Goal: Task Accomplishment & Management: Manage account settings

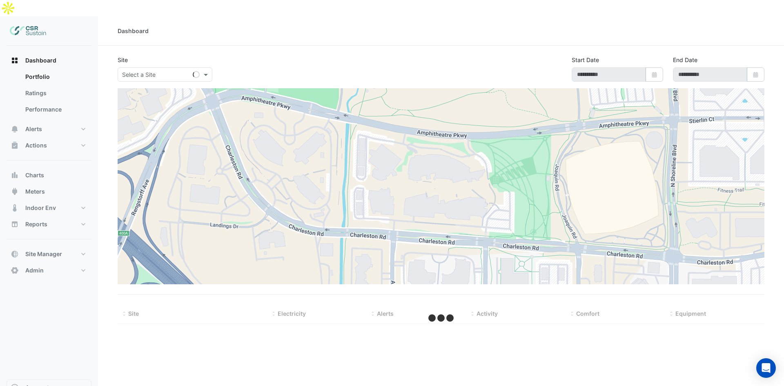
type input "**********"
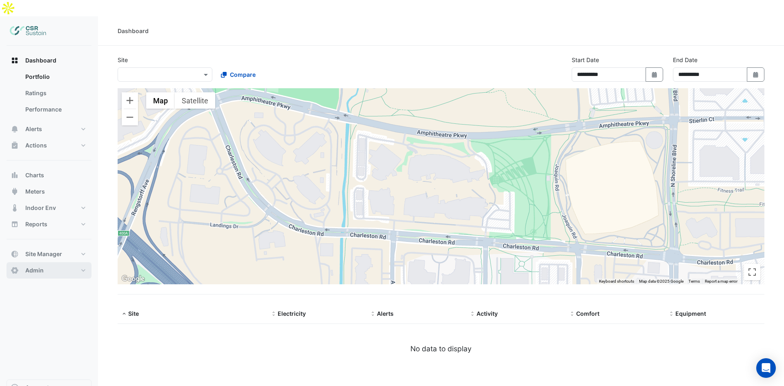
click at [53, 262] on button "Admin" at bounding box center [49, 270] width 85 height 16
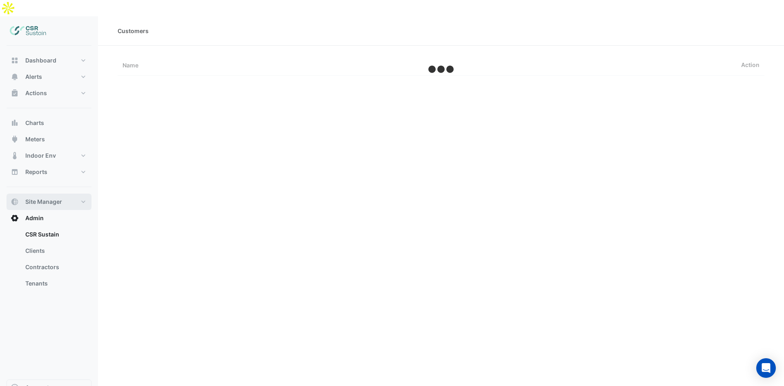
click at [58, 194] on button "Site Manager" at bounding box center [49, 202] width 85 height 16
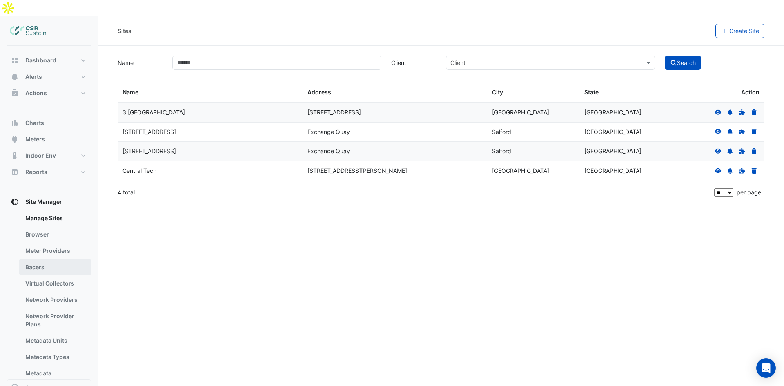
click at [45, 259] on link "Bacers" at bounding box center [55, 267] width 73 height 16
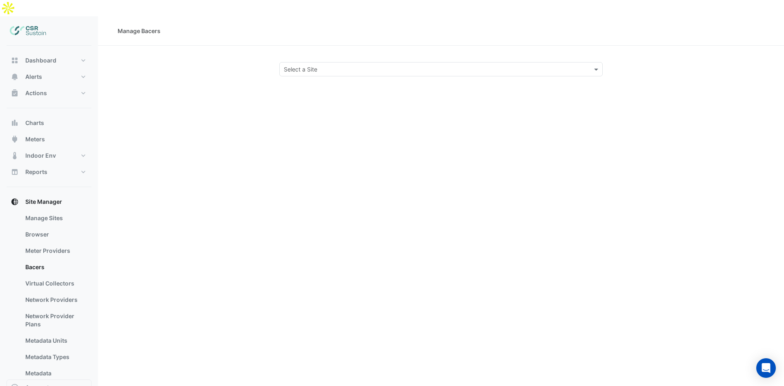
click at [586, 65] on div at bounding box center [441, 69] width 323 height 9
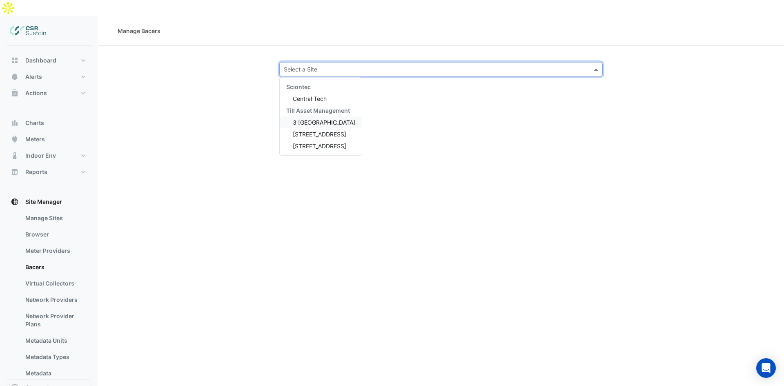
click at [314, 119] on span "3 [GEOGRAPHIC_DATA]" at bounding box center [324, 122] width 62 height 7
click at [354, 65] on input "text" at bounding box center [433, 69] width 298 height 9
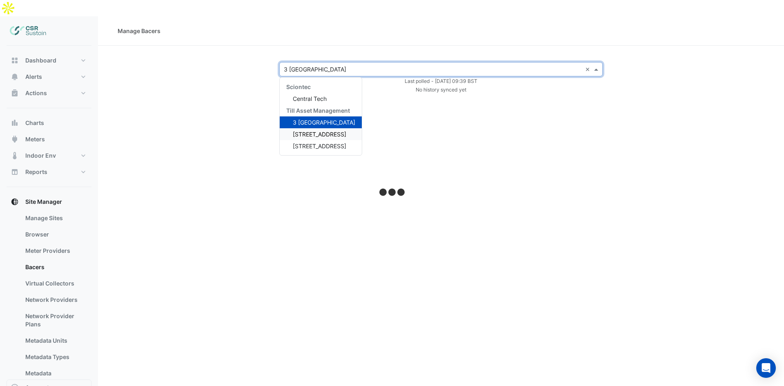
click at [314, 131] on span "[STREET_ADDRESS]" at bounding box center [319, 134] width 53 height 7
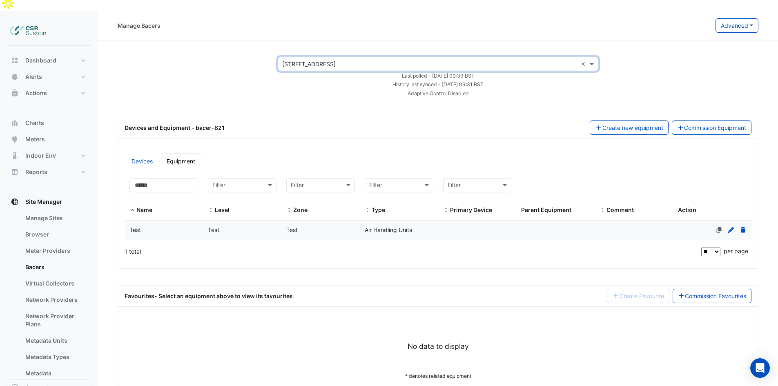
scroll to position [6, 0]
click at [378, 225] on span "Air Handling Units" at bounding box center [388, 228] width 47 height 7
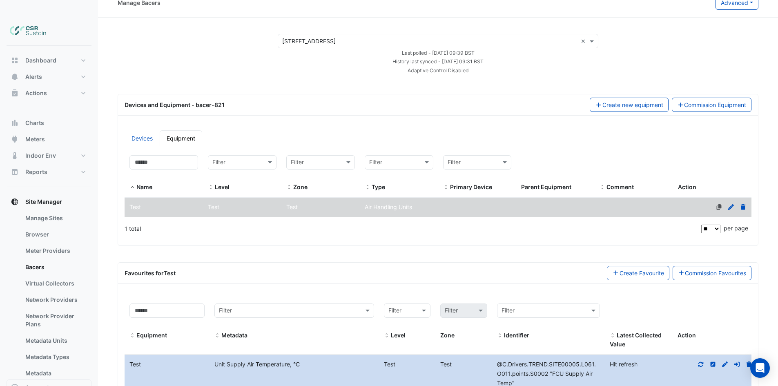
scroll to position [41, 0]
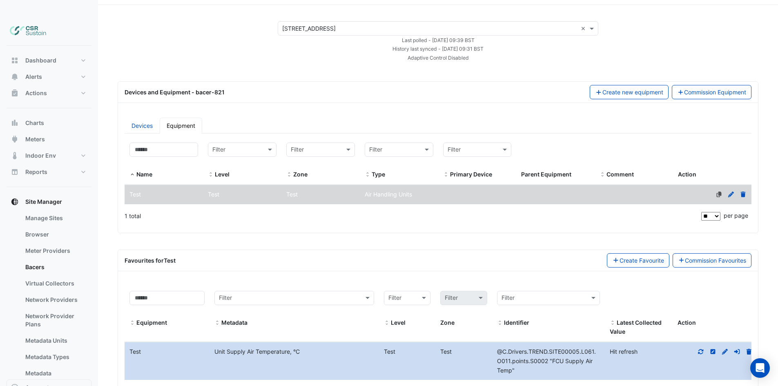
click at [699, 349] on icon at bounding box center [700, 352] width 7 height 6
click at [624, 348] on span "25.55 °C" at bounding box center [617, 351] width 24 height 7
click at [632, 347] on div "25.55 °C 10 minutes ago" at bounding box center [633, 356] width 67 height 19
drag, startPoint x: 119, startPoint y: 200, endPoint x: 136, endPoint y: 199, distance: 16.8
click at [136, 199] on div "Devices Equipment Filter by name: Filter by level: Filter Filter by zone: Filte…" at bounding box center [438, 172] width 640 height 122
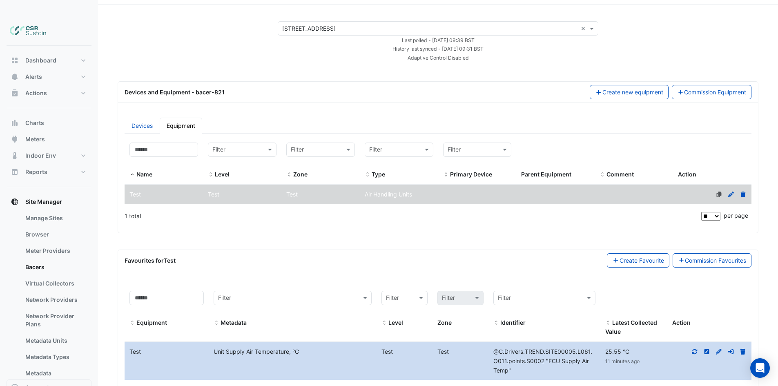
click at [136, 206] on div "1 total" at bounding box center [412, 216] width 575 height 20
drag, startPoint x: 142, startPoint y: 203, endPoint x: 100, endPoint y: 200, distance: 42.6
click at [100, 200] on section "Select a Site × 5 Exchange Quay × Last polled - [DATE] 09:39 BST History last s…" at bounding box center [438, 211] width 680 height 413
click at [129, 206] on div "1 total" at bounding box center [412, 216] width 575 height 20
drag, startPoint x: 151, startPoint y: 201, endPoint x: 98, endPoint y: 196, distance: 52.9
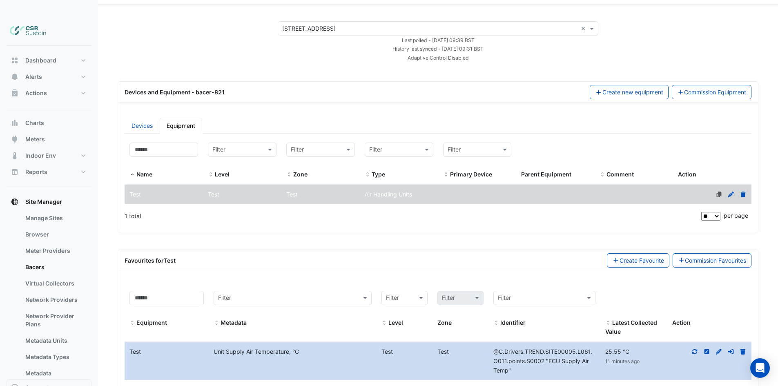
click at [98, 196] on section "Select a Site × 5 Exchange Quay × Last polled - [DATE] 09:39 BST History last s…" at bounding box center [438, 211] width 680 height 413
click at [130, 206] on div "1 total" at bounding box center [412, 216] width 575 height 20
click at [154, 220] on app-bacers "Select a Site × 5 Exchange Quay × Last polled - [DATE] 09:39 BST History last s…" at bounding box center [438, 219] width 641 height 396
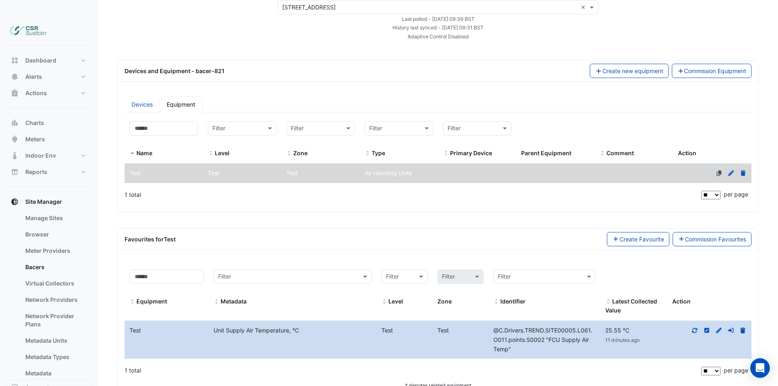
scroll to position [73, 0]
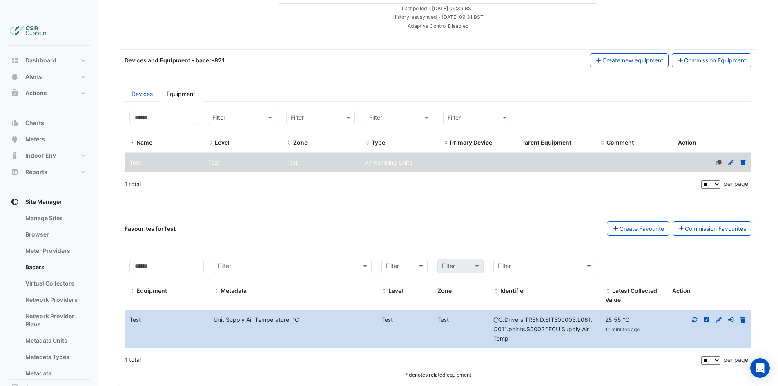
click at [504, 153] on datatable-body-cell "Primary Device" at bounding box center [477, 162] width 78 height 19
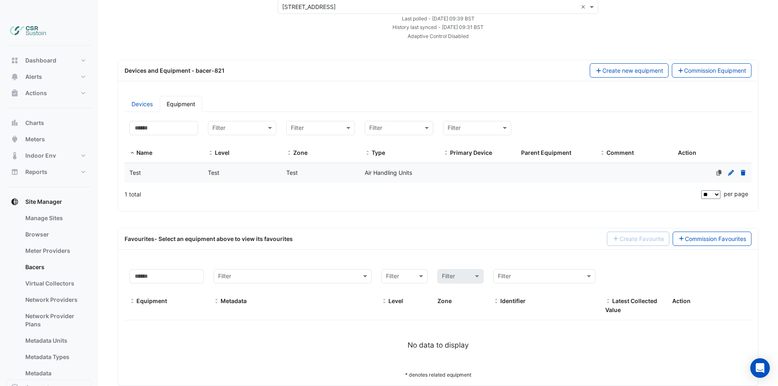
click at [427, 168] on div "Air Handling Units" at bounding box center [399, 172] width 78 height 9
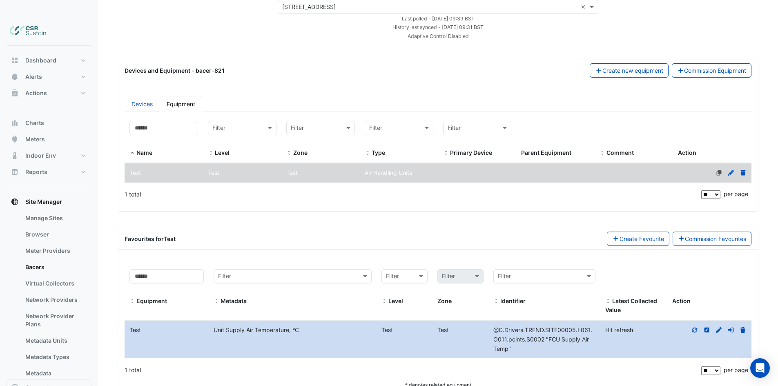
click at [407, 169] on span "Air Handling Units" at bounding box center [388, 172] width 47 height 7
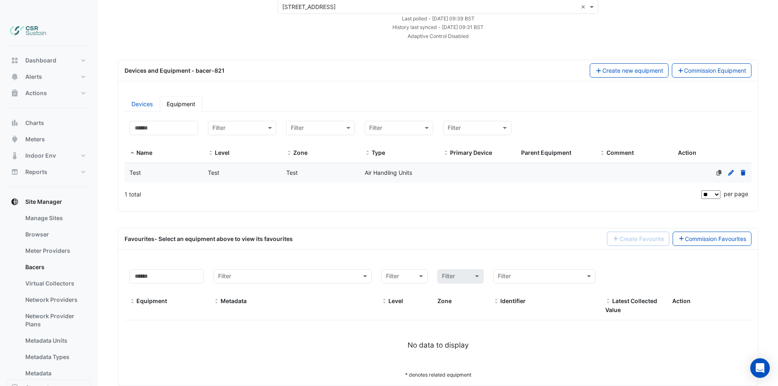
scroll to position [0, 0]
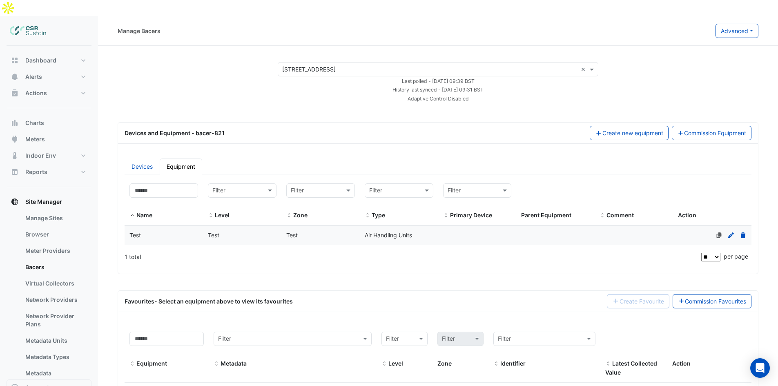
click at [379, 65] on input "text" at bounding box center [429, 69] width 295 height 9
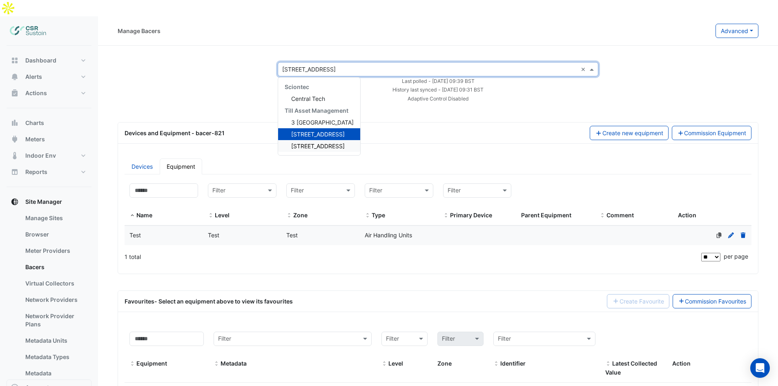
click at [311, 142] on span "[STREET_ADDRESS]" at bounding box center [317, 145] width 53 height 7
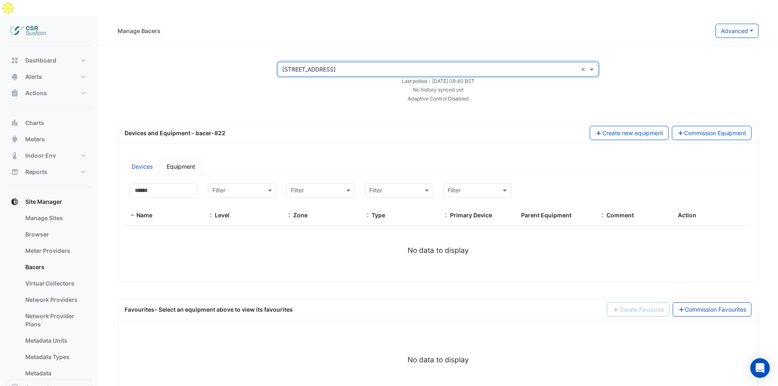
click at [397, 65] on div "Select a Site × [STREET_ADDRESS]" at bounding box center [427, 69] width 299 height 9
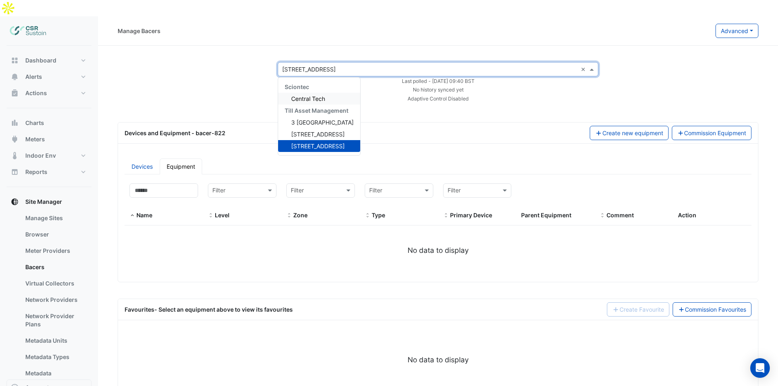
click at [309, 95] on span "Central Tech" at bounding box center [308, 98] width 34 height 7
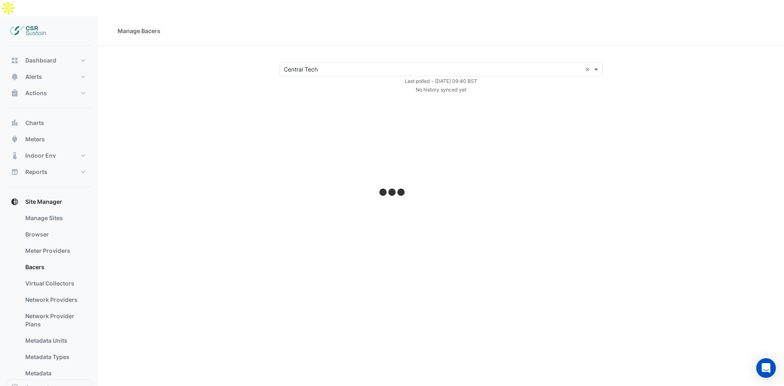
click at [379, 76] on div "Last polled - [DATE] 09:40 BST" at bounding box center [440, 80] width 333 height 9
click at [377, 62] on div "Select a Site × Central Tech ×" at bounding box center [440, 69] width 323 height 14
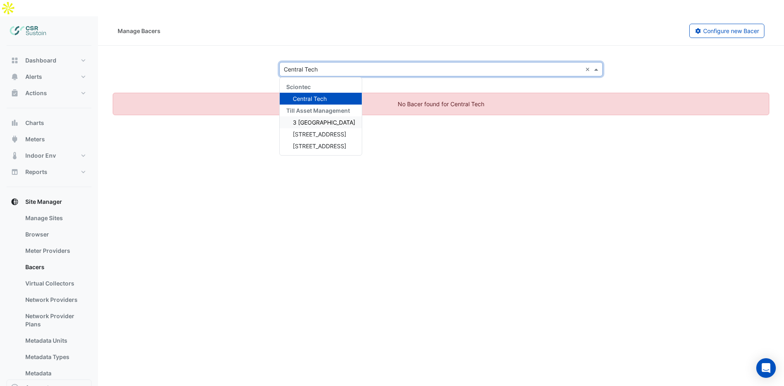
click at [314, 119] on span "3 [GEOGRAPHIC_DATA]" at bounding box center [324, 122] width 62 height 7
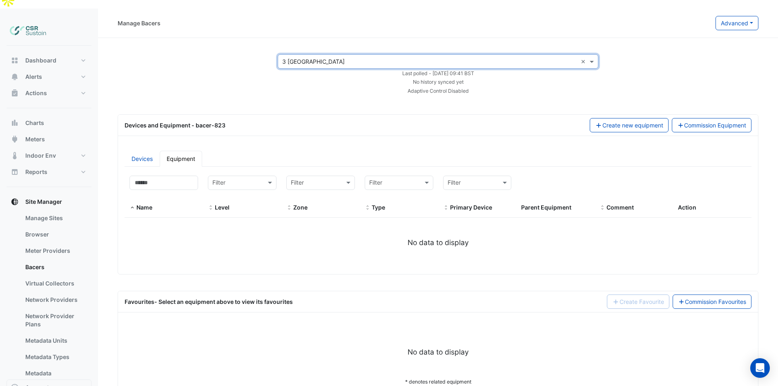
scroll to position [15, 0]
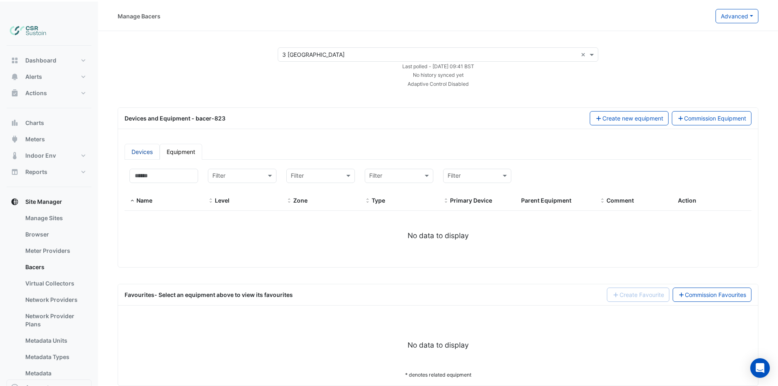
click at [136, 144] on link "Devices" at bounding box center [142, 152] width 35 height 16
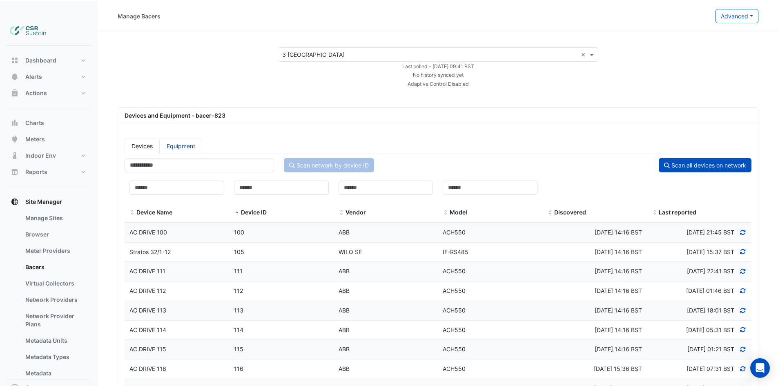
click at [182, 138] on link "Equipment" at bounding box center [181, 146] width 42 height 16
